Goal: Browse casually: Explore the website without a specific task or goal

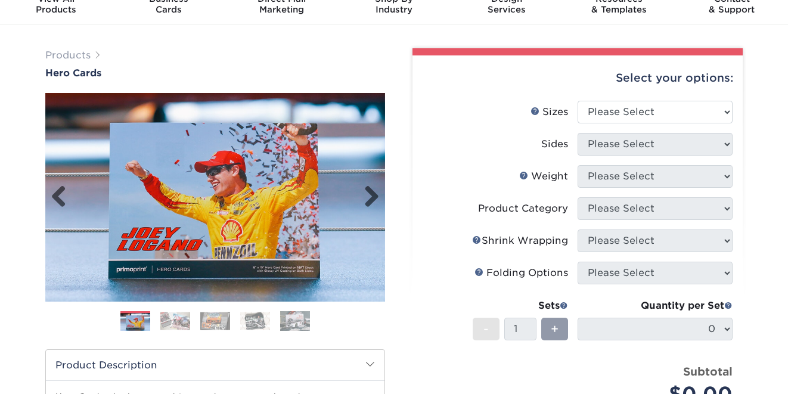
scroll to position [54, 0]
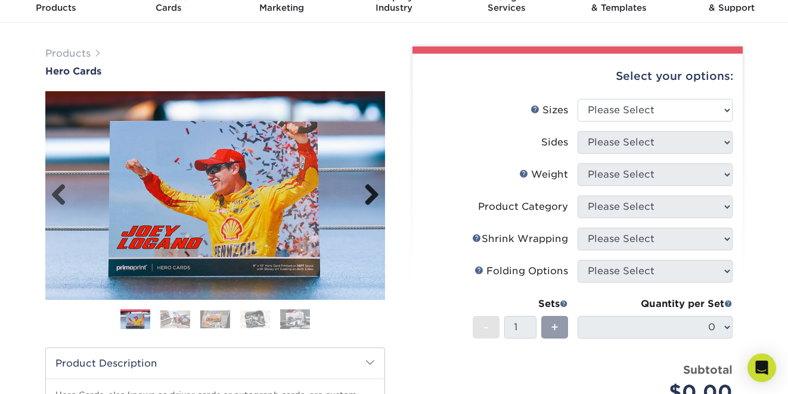
click at [371, 197] on link "Next" at bounding box center [367, 196] width 24 height 24
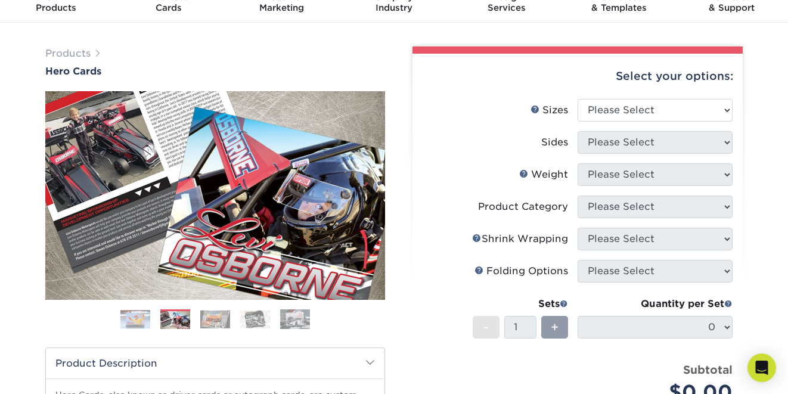
click at [371, 195] on link "Next" at bounding box center [367, 196] width 24 height 24
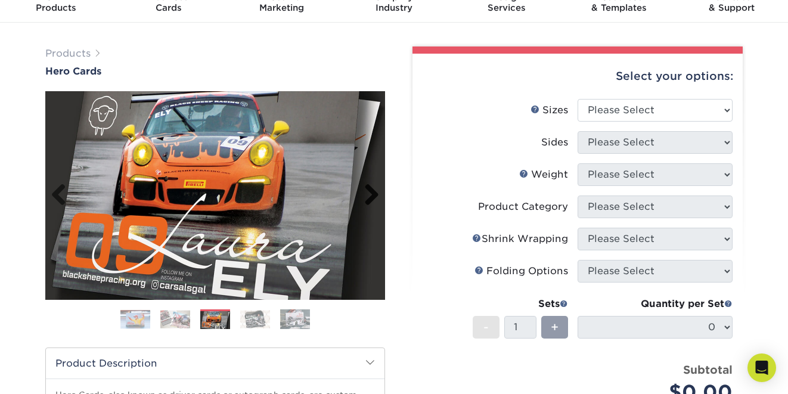
click at [371, 195] on link "Next" at bounding box center [367, 196] width 24 height 24
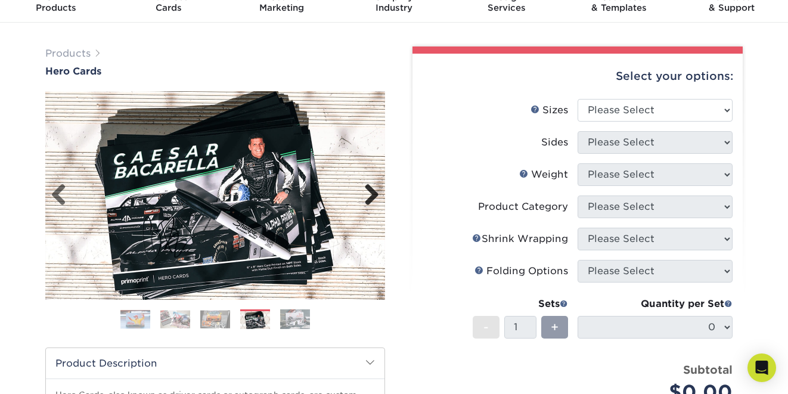
click at [371, 195] on link "Next" at bounding box center [367, 196] width 24 height 24
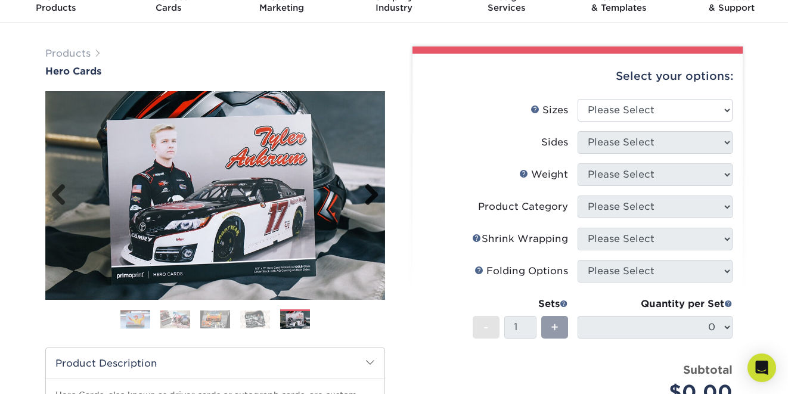
click at [371, 195] on link "Next" at bounding box center [367, 196] width 24 height 24
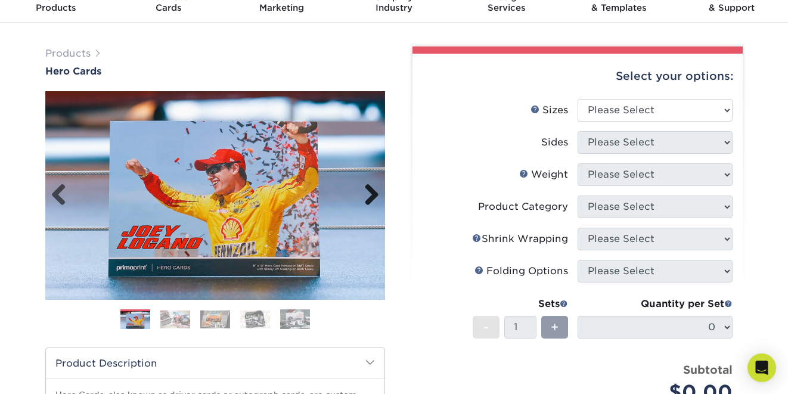
click at [371, 195] on link "Next" at bounding box center [367, 196] width 24 height 24
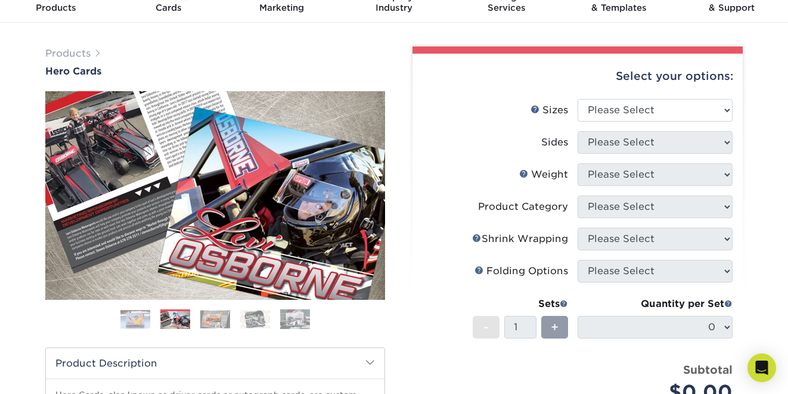
click at [371, 195] on link "Next" at bounding box center [367, 196] width 24 height 24
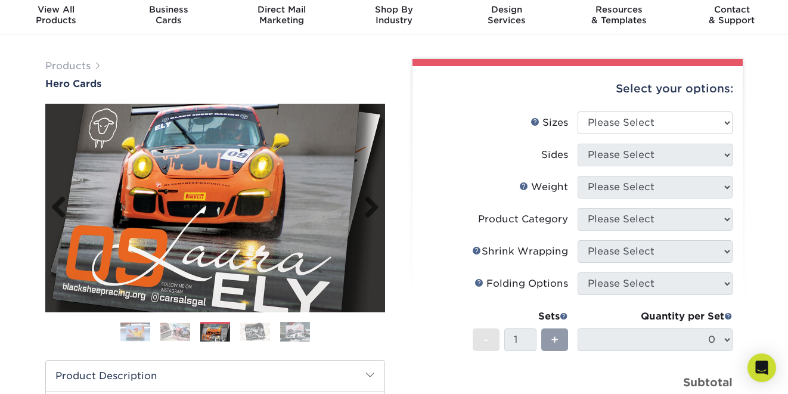
scroll to position [0, 0]
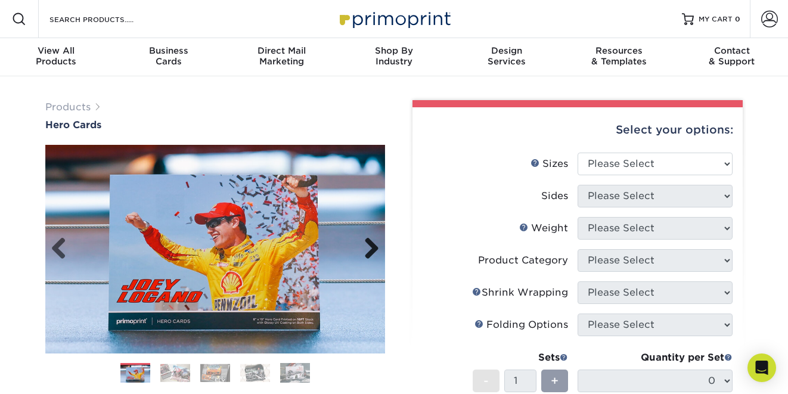
click at [374, 245] on link "Next" at bounding box center [367, 249] width 24 height 24
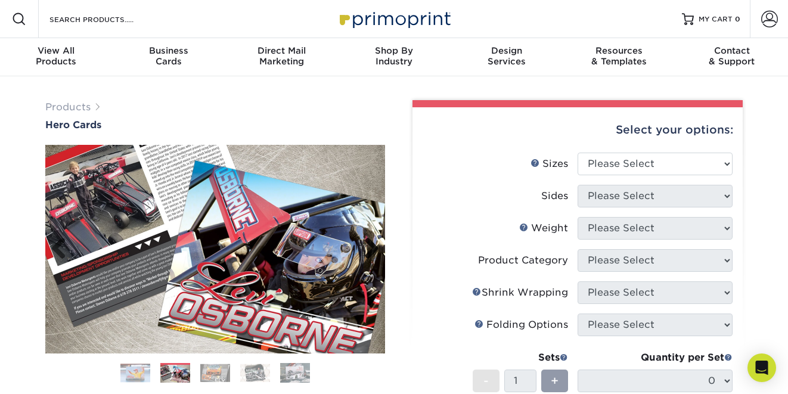
click at [374, 245] on link "Next" at bounding box center [367, 249] width 24 height 24
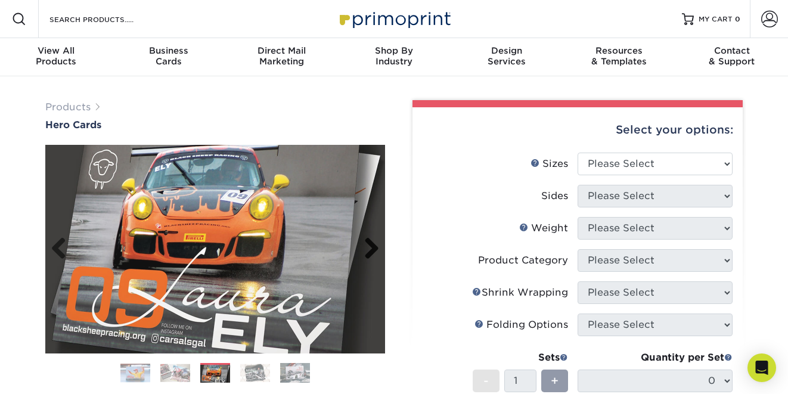
click at [374, 245] on link "Next" at bounding box center [367, 249] width 24 height 24
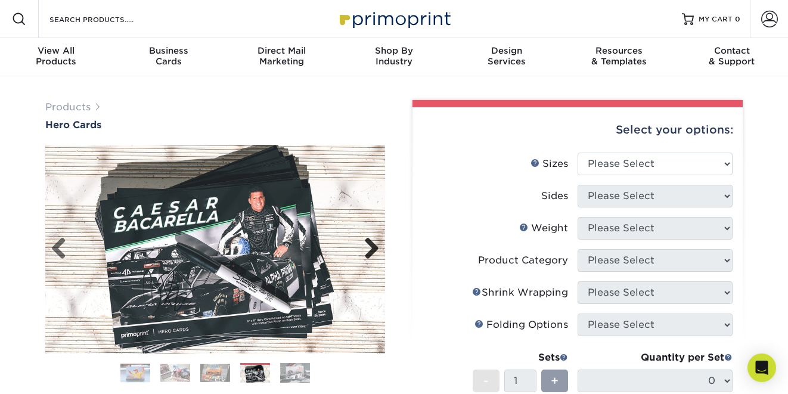
click at [374, 245] on link "Next" at bounding box center [367, 249] width 24 height 24
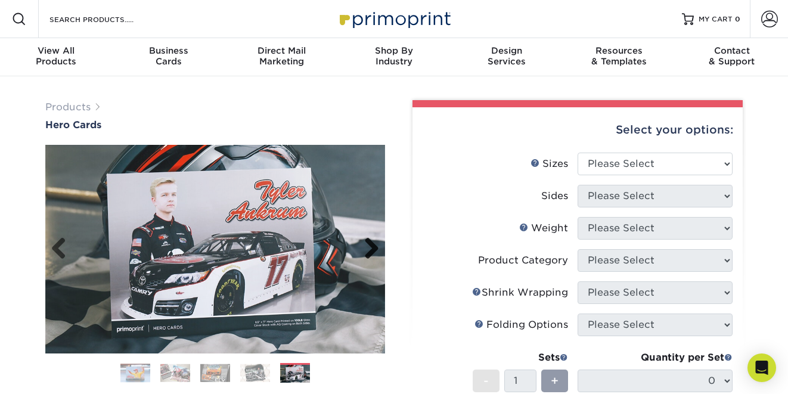
click at [374, 245] on link "Next" at bounding box center [367, 249] width 24 height 24
